Goal: Find specific fact: Find specific fact

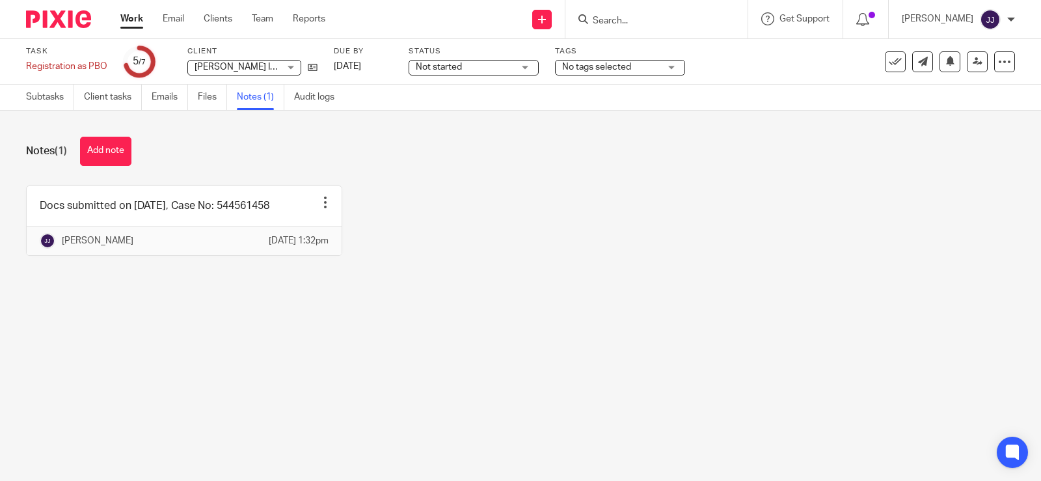
click at [655, 20] on input "Search" at bounding box center [650, 22] width 117 height 12
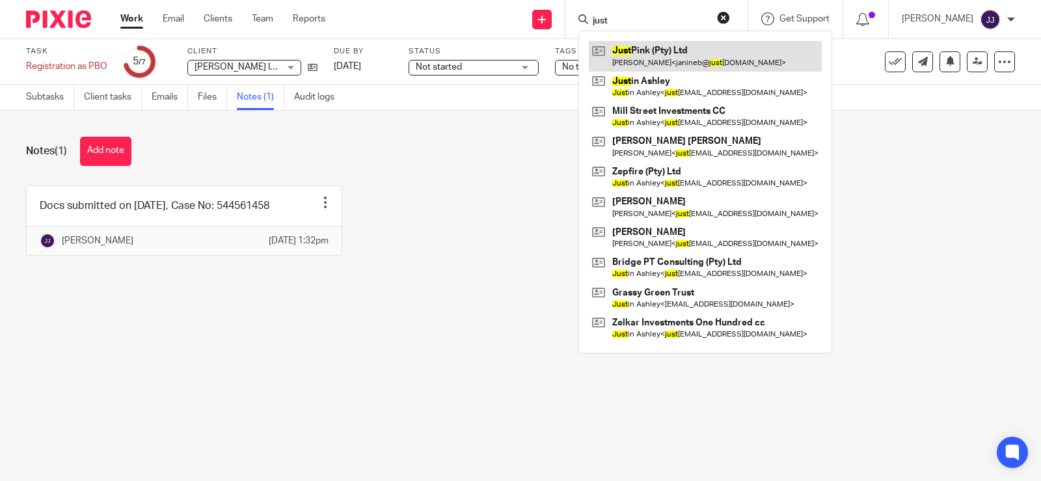
type input "just"
click at [650, 63] on link at bounding box center [705, 56] width 233 height 30
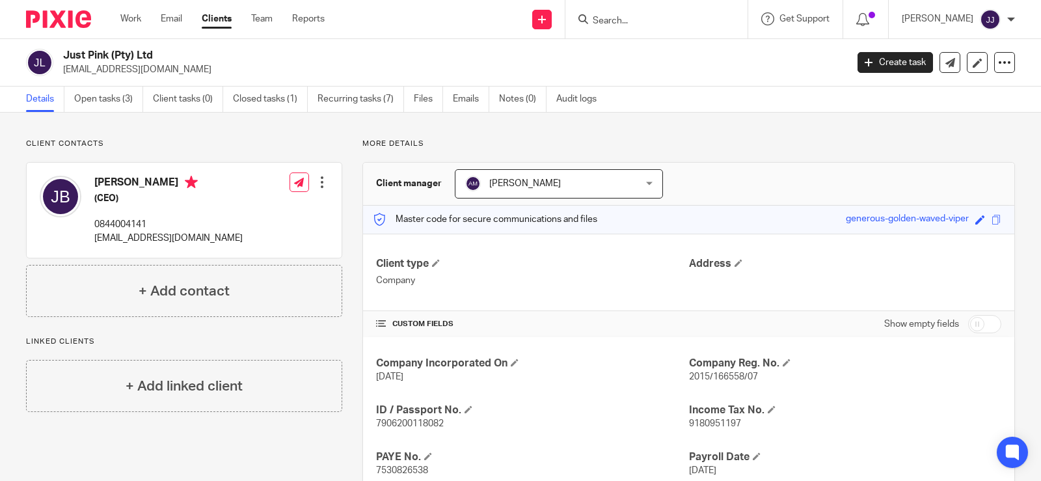
click at [734, 376] on span "2015/166558/07" at bounding box center [723, 376] width 69 height 9
click at [690, 378] on span "2015/166558/07" at bounding box center [723, 376] width 69 height 9
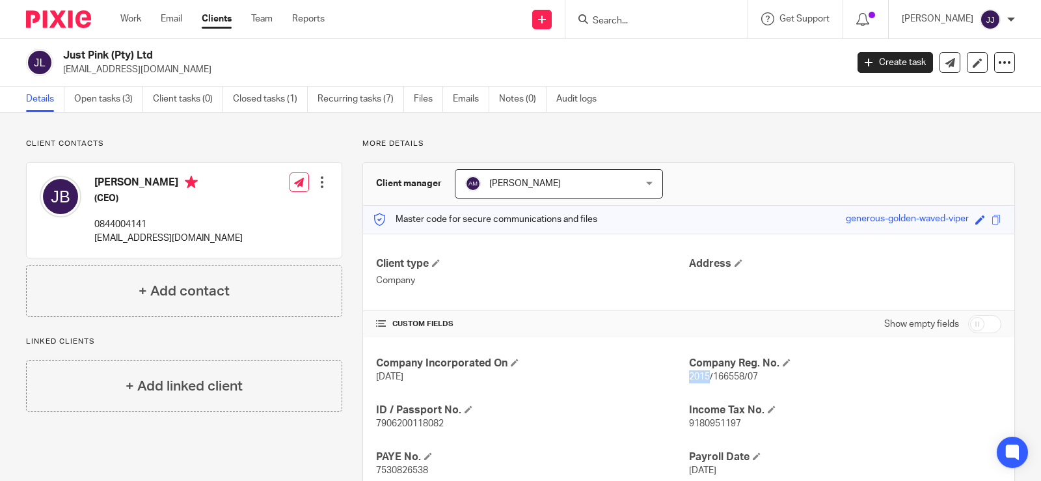
click at [690, 378] on span "2015/166558/07" at bounding box center [723, 376] width 69 height 9
click at [812, 406] on h4 "Income Tax No." at bounding box center [845, 411] width 312 height 14
click at [726, 381] on span "2015/166558/07" at bounding box center [723, 376] width 69 height 9
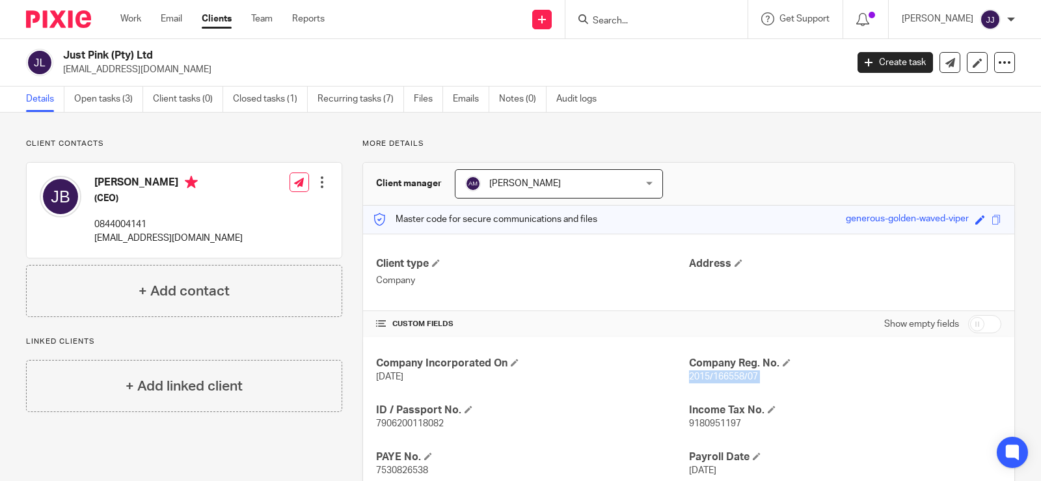
copy p "2015/166558/07"
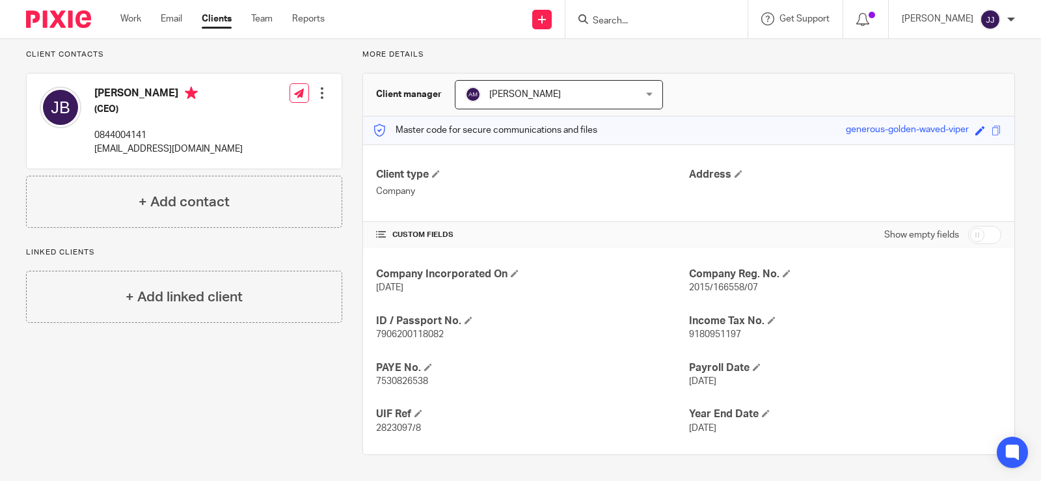
click at [387, 334] on span "7906200118082" at bounding box center [410, 334] width 68 height 9
copy span "7906200118082"
click at [691, 331] on span "9180951197" at bounding box center [715, 334] width 52 height 9
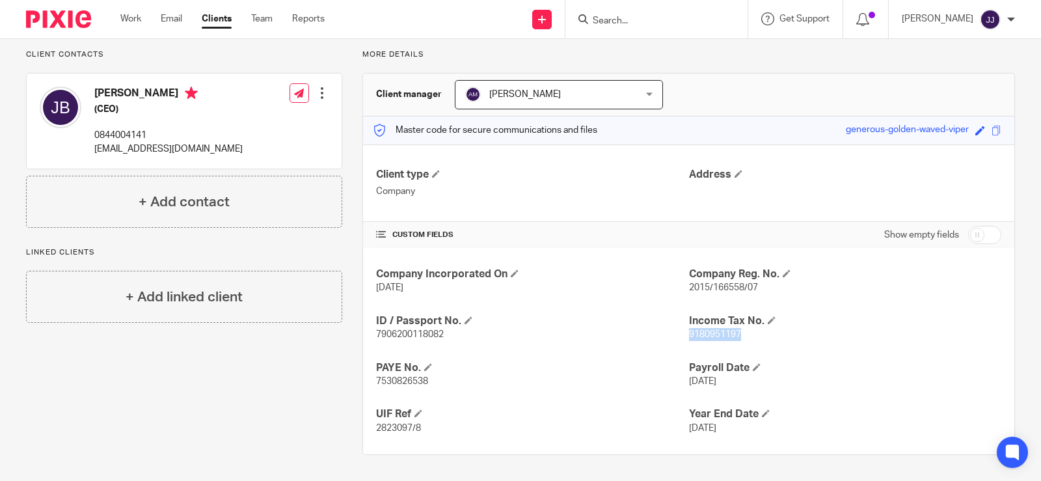
copy span "9180951197"
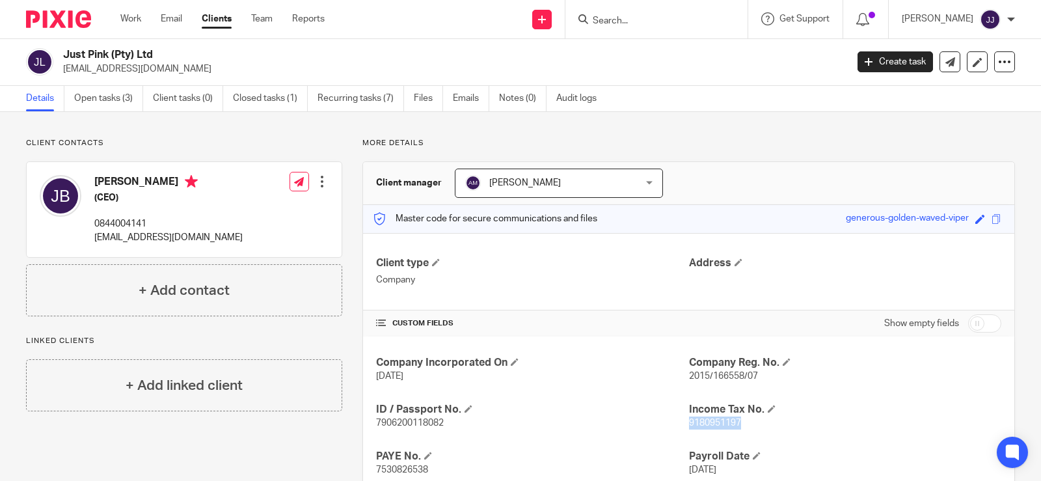
scroll to position [0, 0]
click at [78, 51] on h2 "Just Pink (Pty) Ltd" at bounding box center [373, 56] width 620 height 14
copy div "Just Pink (Pty) Ltd"
